Goal: Task Accomplishment & Management: Use online tool/utility

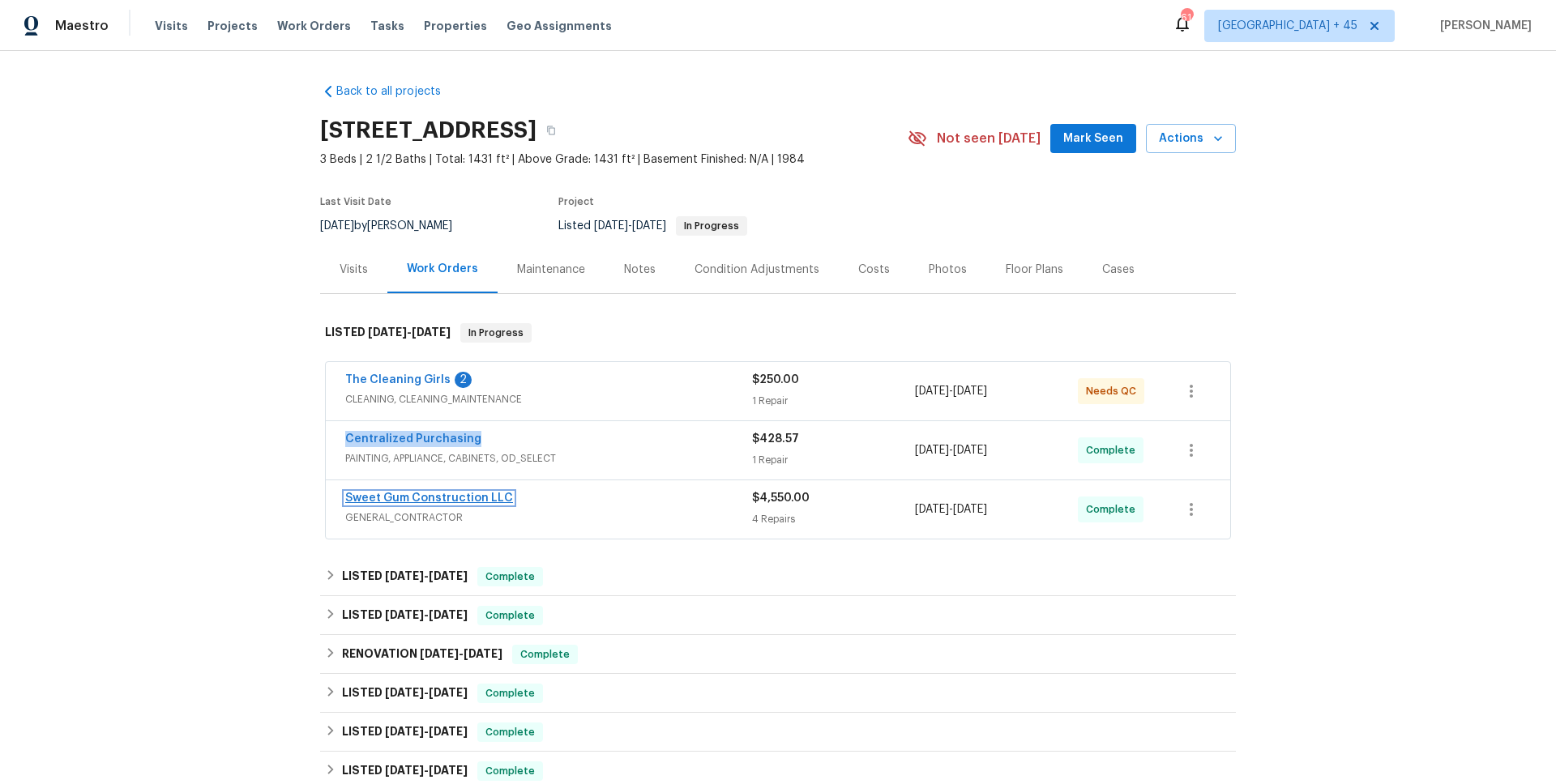
click at [448, 497] on link "Sweet Gum Construction LLC" at bounding box center [428, 498] width 168 height 12
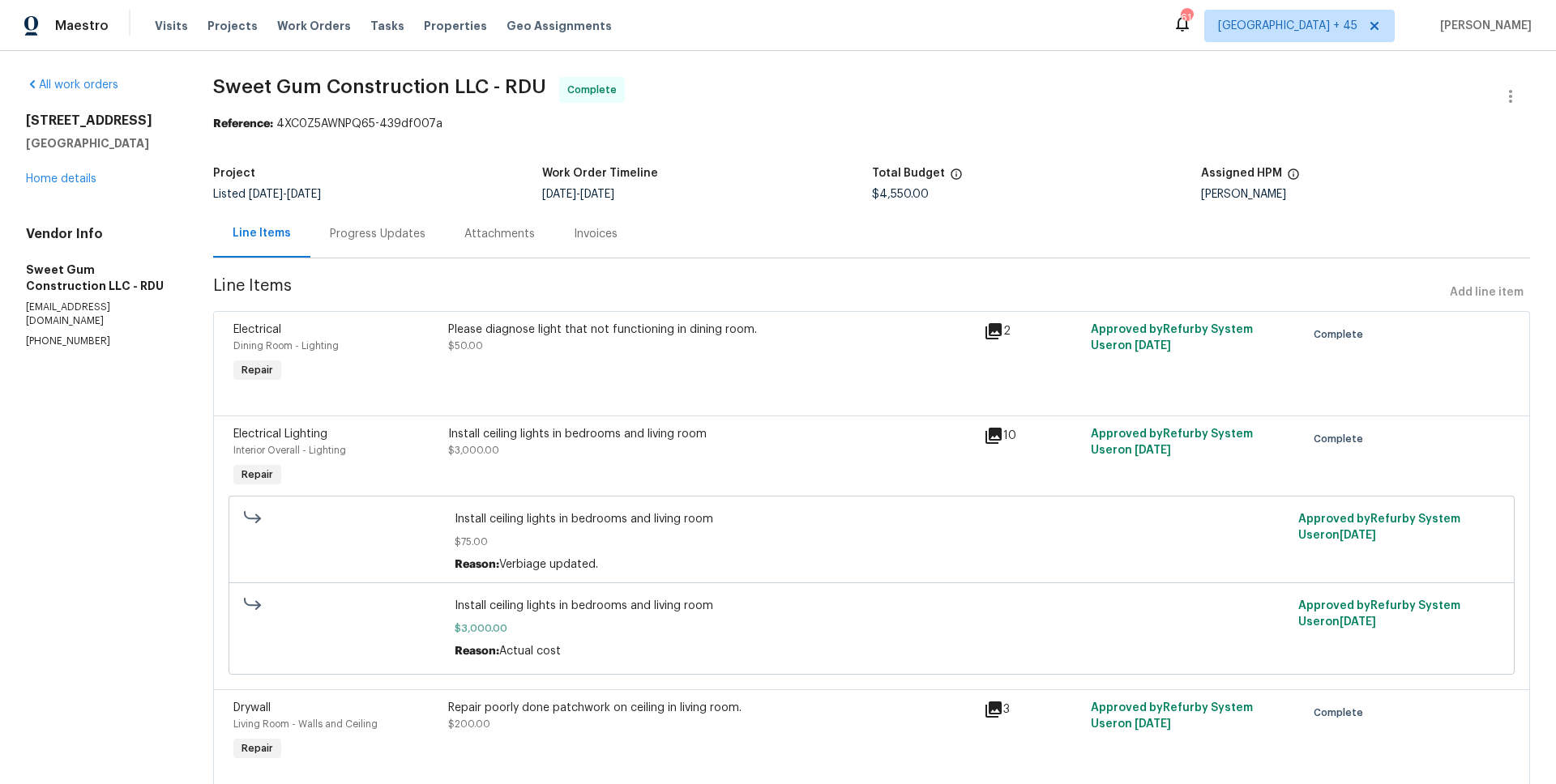
scroll to position [179, 0]
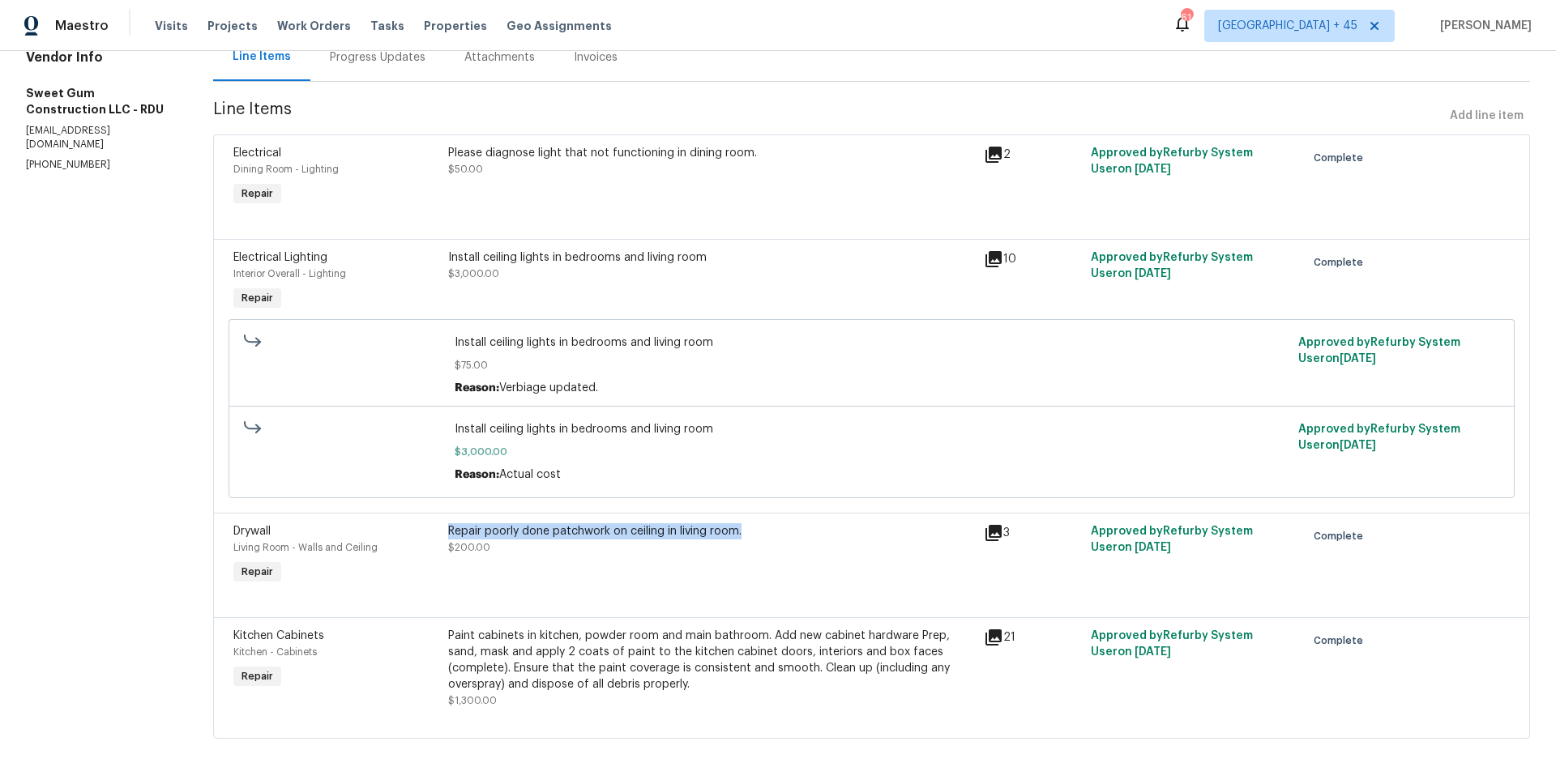
drag, startPoint x: 462, startPoint y: 530, endPoint x: 813, endPoint y: 538, distance: 351.1
click at [813, 538] on div "Repair poorly done patchwork on ceiling in living room." at bounding box center [712, 531] width 526 height 16
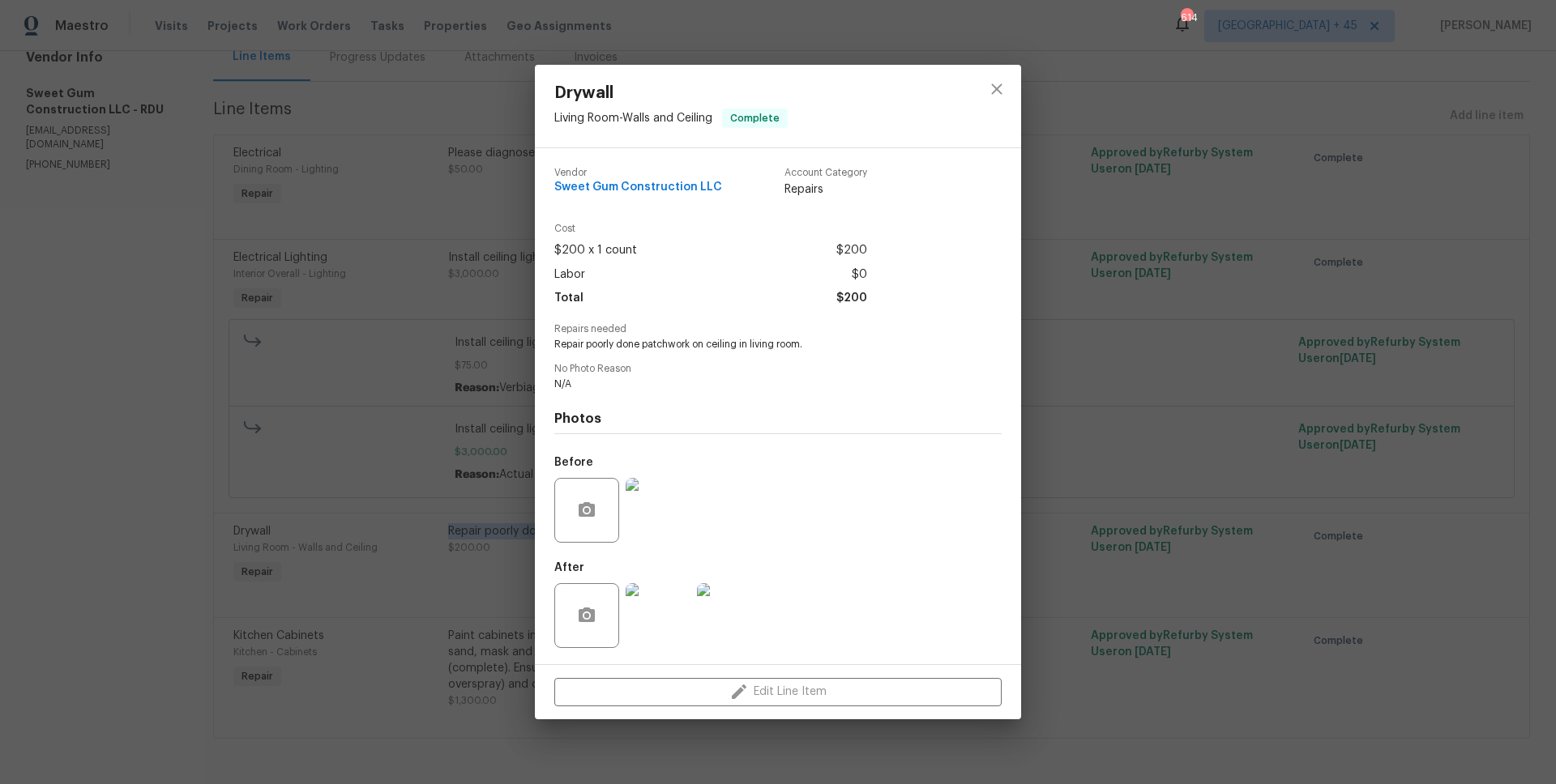
copy div "Repair poorly done patchwork on ceiling in living room."
click at [274, 290] on div "Drywall Living Room - Walls and Ceiling Complete Vendor Sweet Gum Construction …" at bounding box center [778, 392] width 1556 height 784
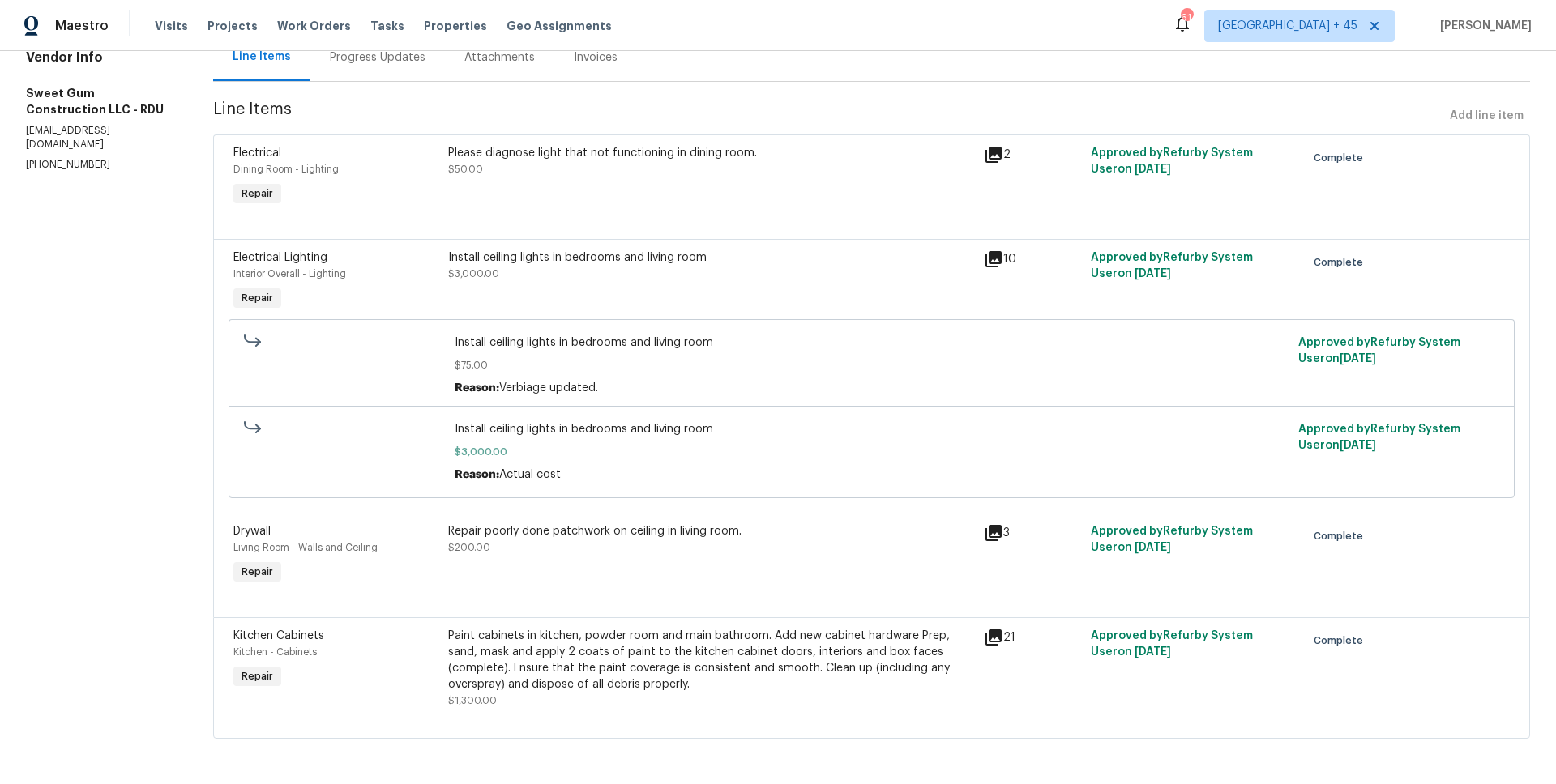
scroll to position [0, 0]
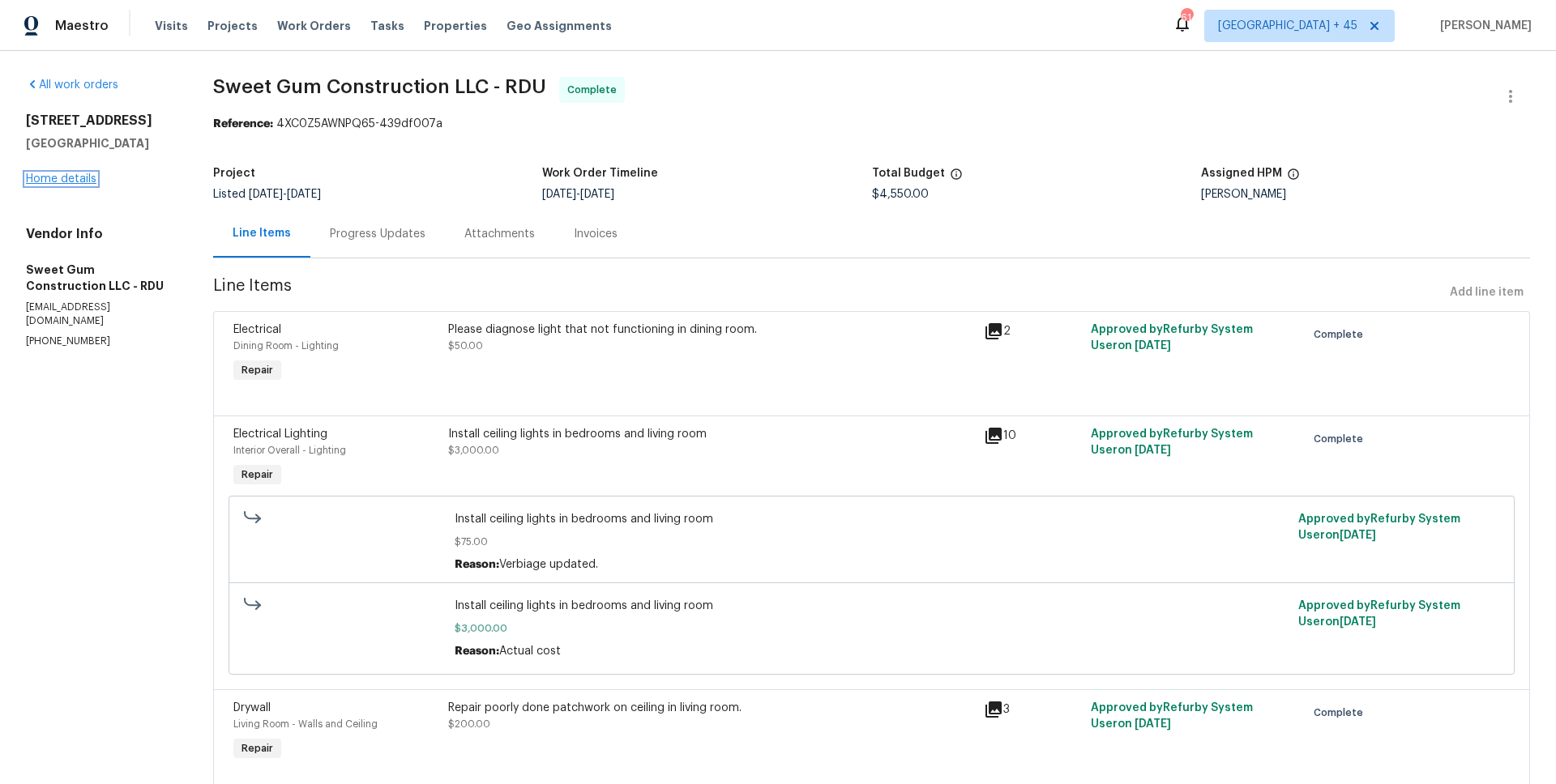
click at [83, 182] on link "Home details" at bounding box center [61, 180] width 70 height 12
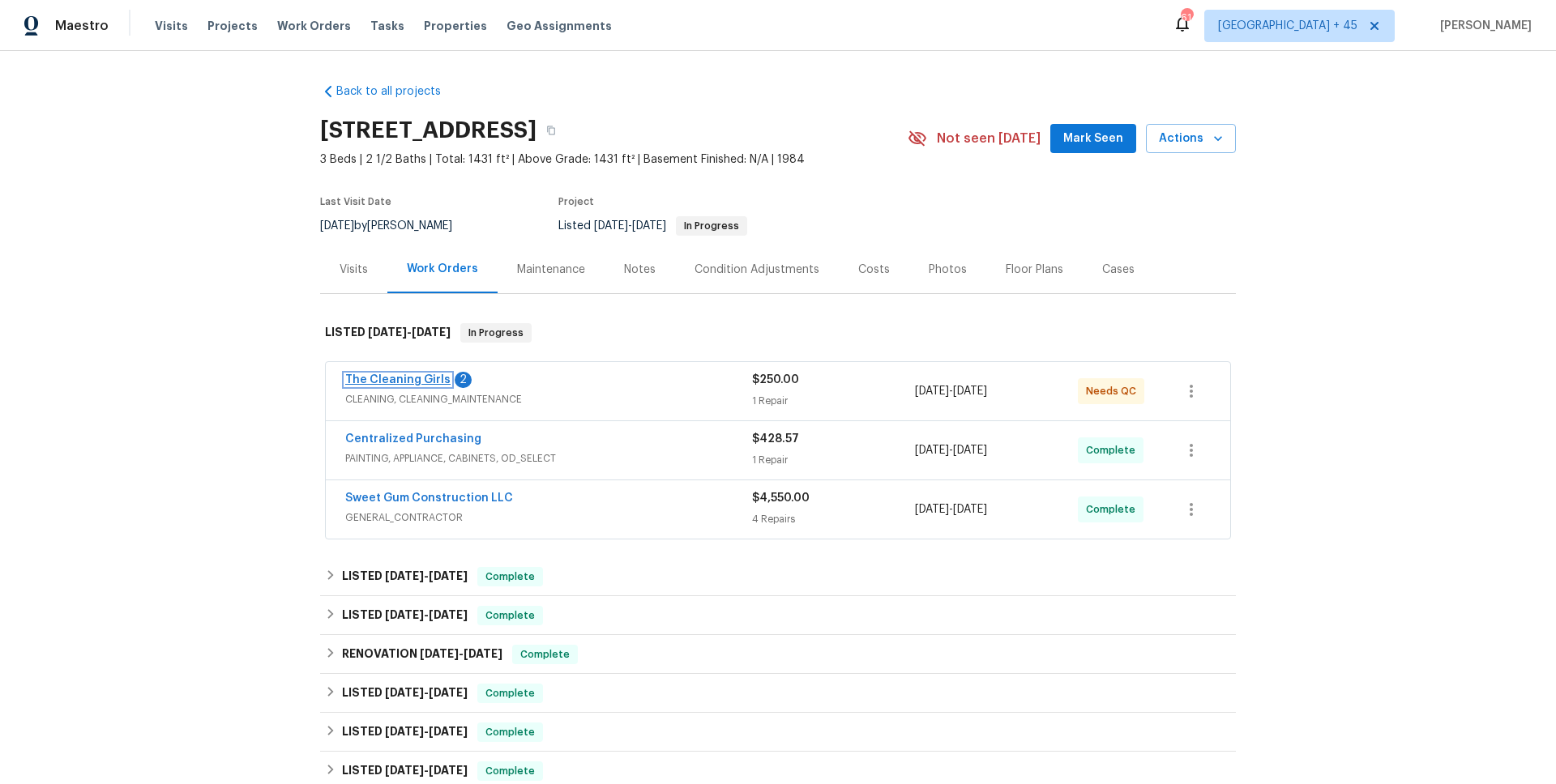
click at [382, 379] on link "The Cleaning Girls" at bounding box center [398, 380] width 105 height 12
